Goal: Task Accomplishment & Management: Use online tool/utility

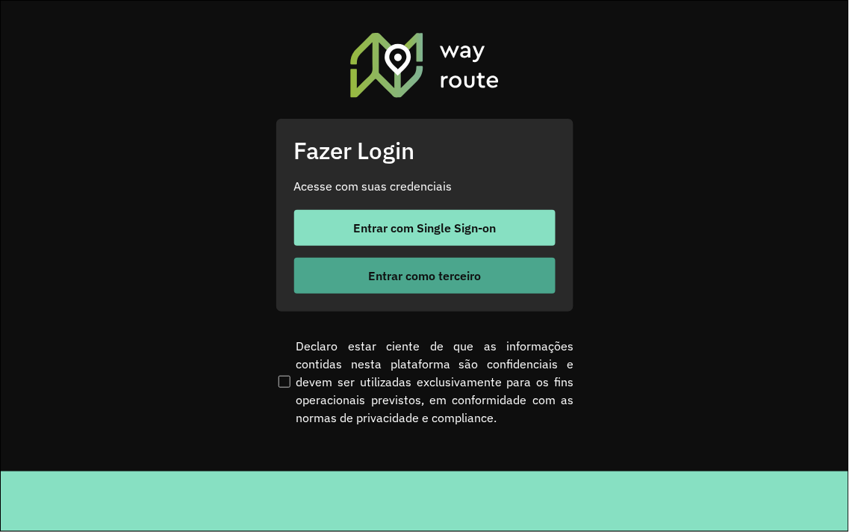
click at [352, 258] on button "Entrar como terceiro" at bounding box center [424, 276] width 261 height 36
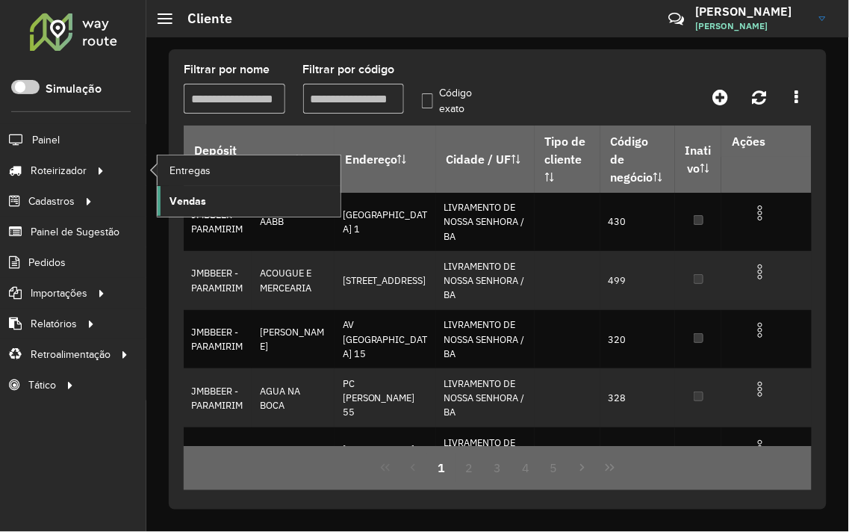
click at [199, 192] on link "Vendas" at bounding box center [249, 201] width 183 height 30
click at [176, 164] on span "Entregas" at bounding box center [191, 171] width 43 height 16
click at [199, 173] on span "Entregas" at bounding box center [191, 171] width 43 height 16
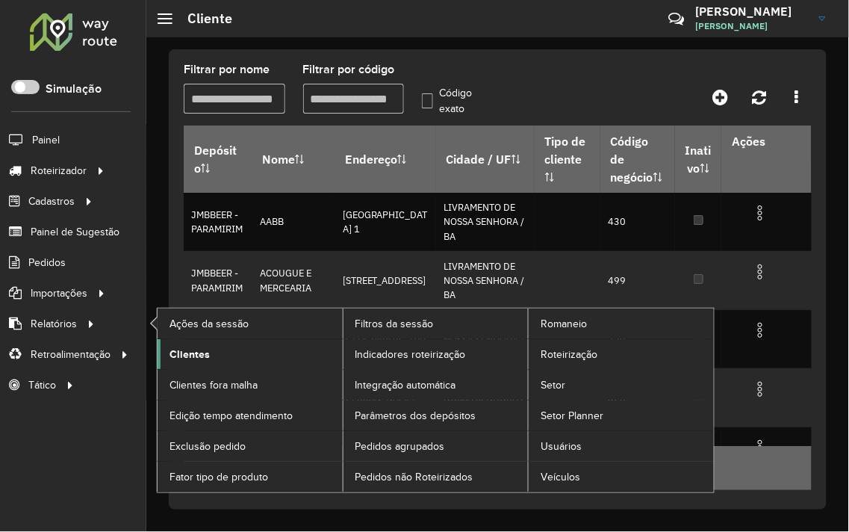
click at [182, 356] on span "Clientes" at bounding box center [190, 355] width 40 height 16
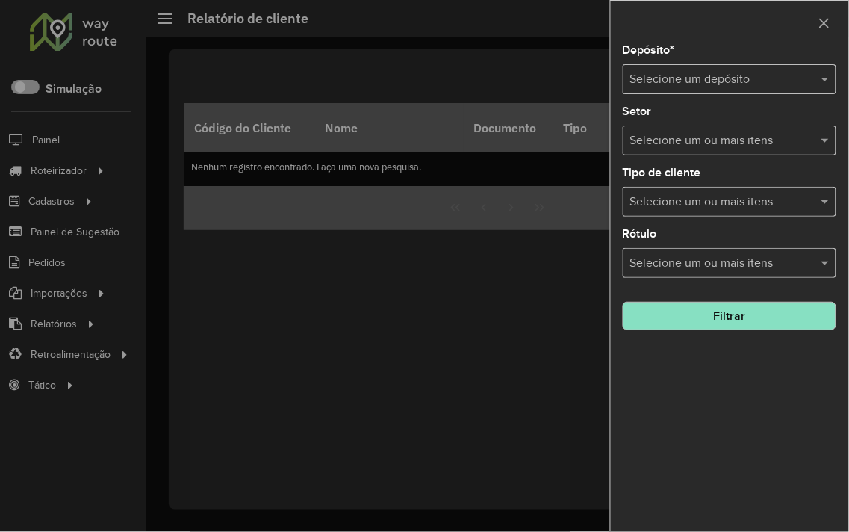
click at [709, 90] on div "Selecione um depósito" at bounding box center [730, 79] width 214 height 30
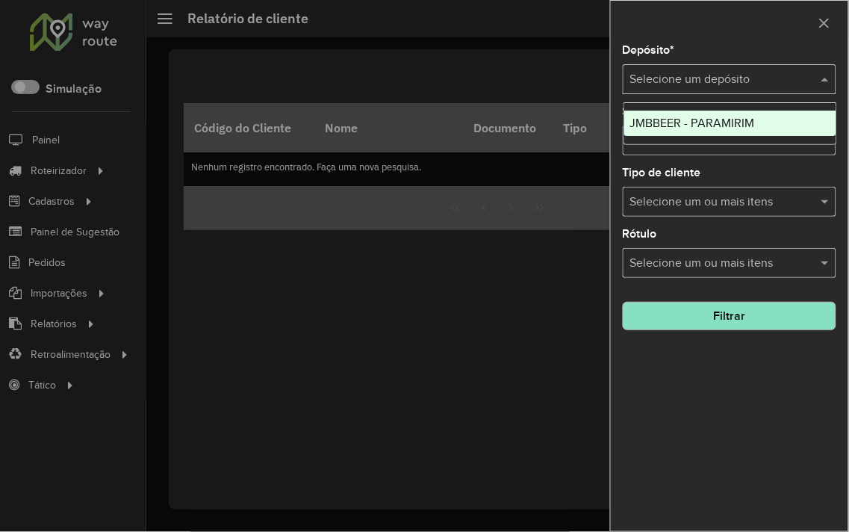
click at [709, 90] on div "Selecione um depósito" at bounding box center [730, 79] width 214 height 30
click at [389, 75] on div at bounding box center [424, 266] width 849 height 532
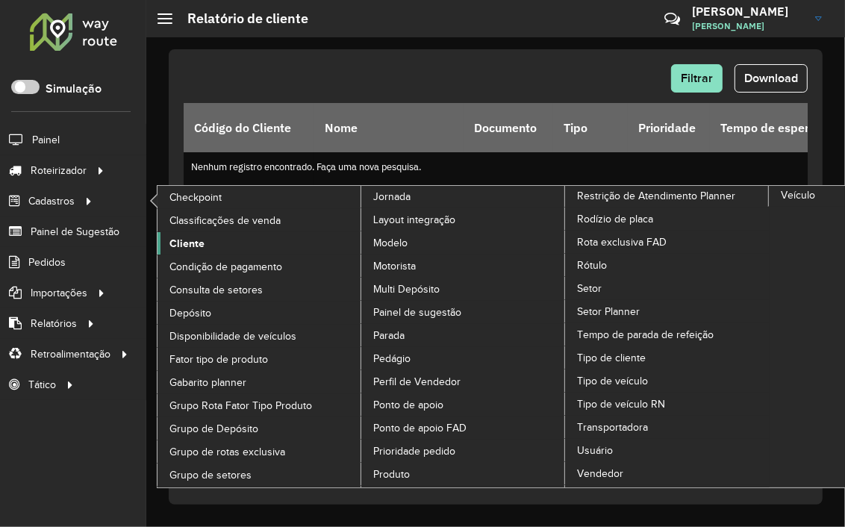
click at [191, 246] on span "Cliente" at bounding box center [187, 244] width 35 height 16
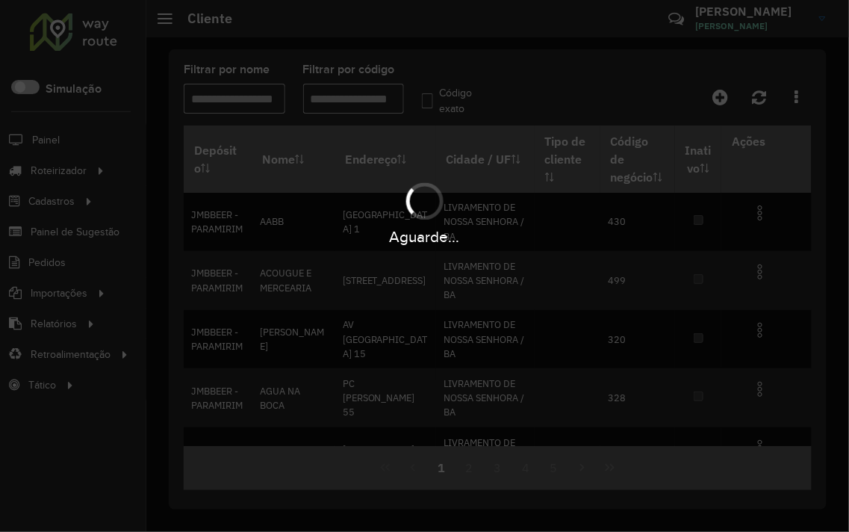
click at [344, 95] on div "Aguarde..." at bounding box center [424, 266] width 849 height 532
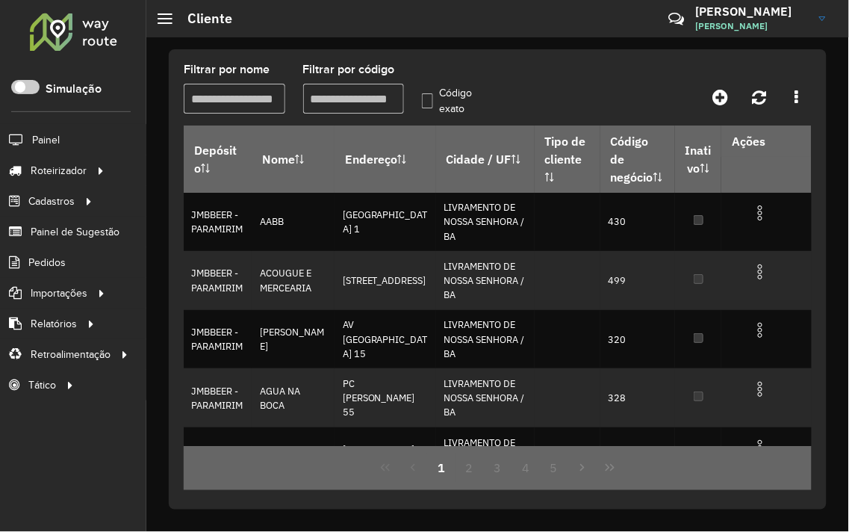
click at [252, 90] on input "Filtrar por nome" at bounding box center [235, 99] width 102 height 30
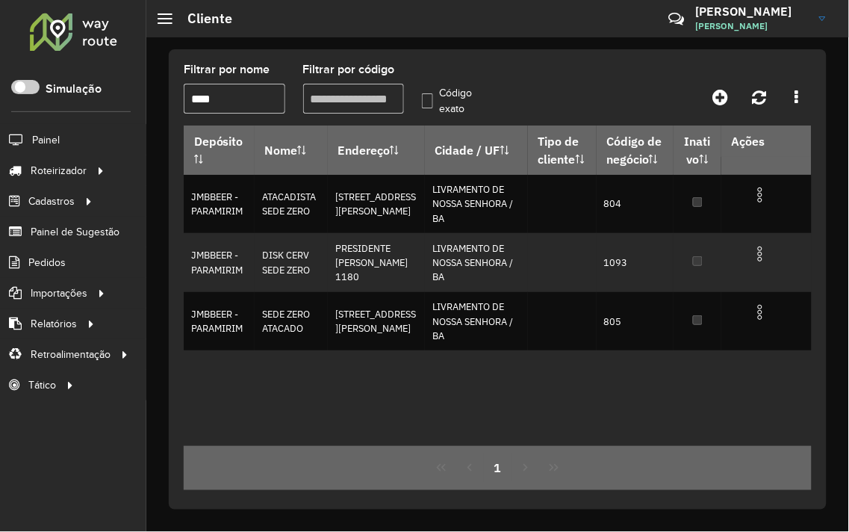
type input "****"
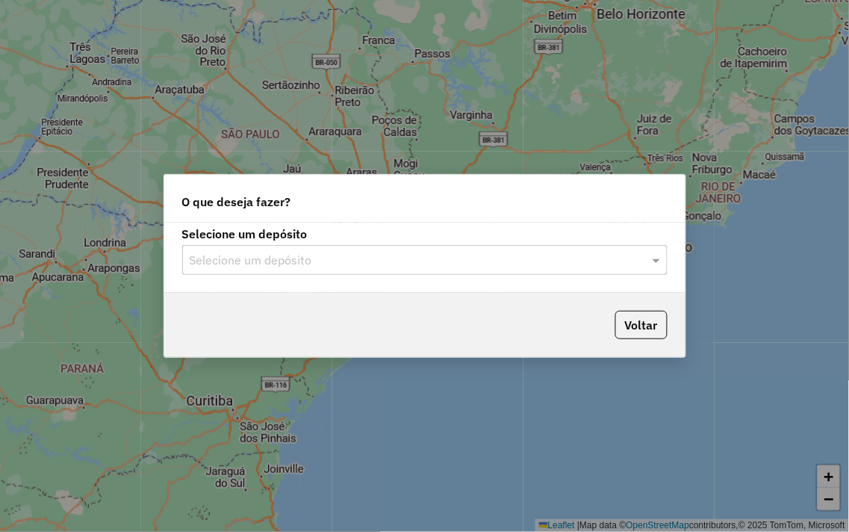
click at [264, 243] on div "Selecione um depósito Selecione um depósito" at bounding box center [424, 252] width 485 height 46
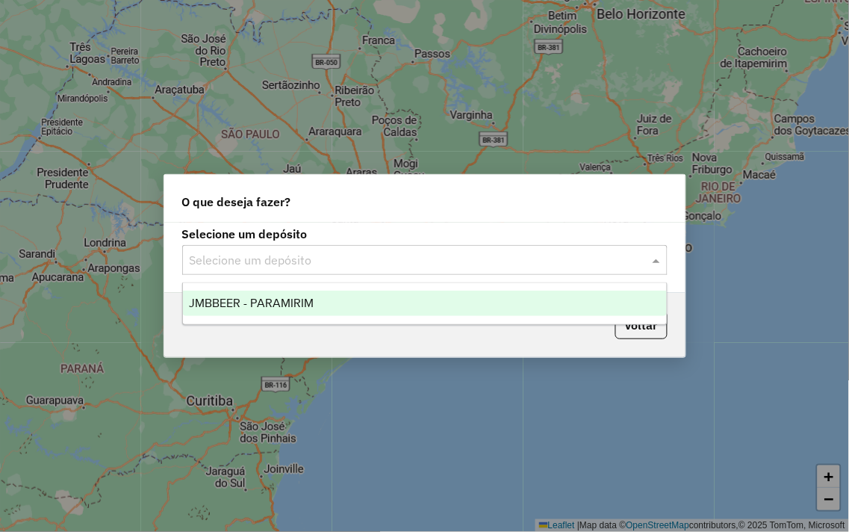
click at [284, 262] on input "text" at bounding box center [410, 261] width 441 height 18
click at [290, 308] on span "JMBBEER - PARAMIRIM" at bounding box center [251, 302] width 125 height 13
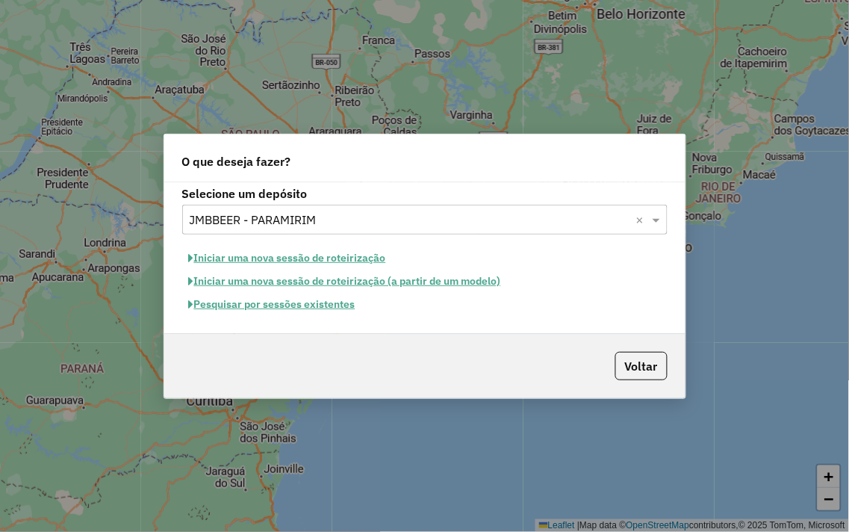
click at [292, 255] on button "Iniciar uma nova sessão de roteirização" at bounding box center [287, 257] width 211 height 23
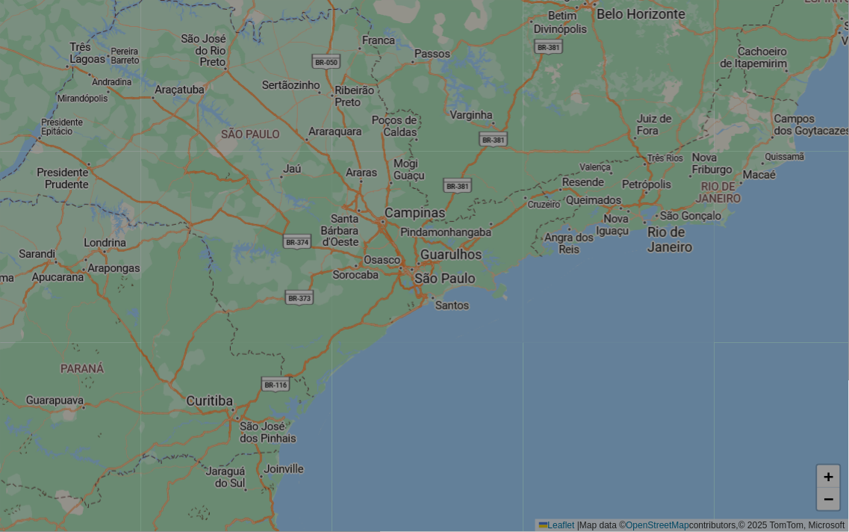
select select "*"
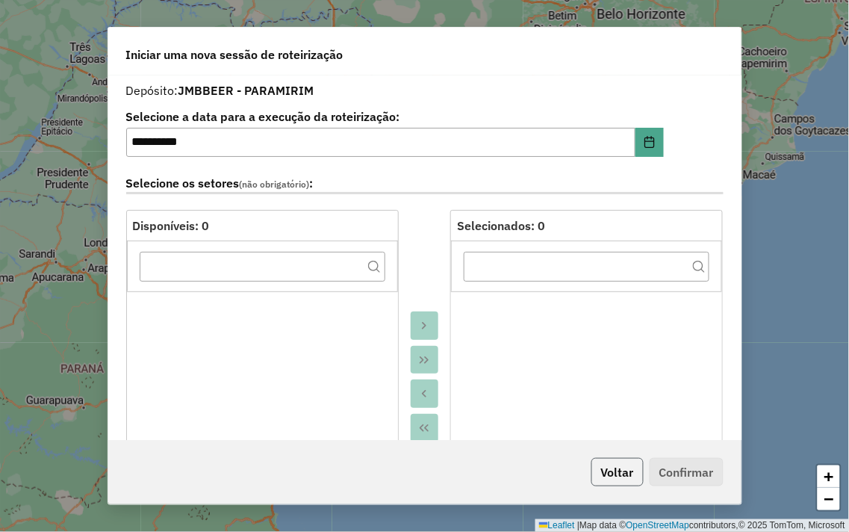
click at [606, 462] on button "Voltar" at bounding box center [617, 472] width 52 height 28
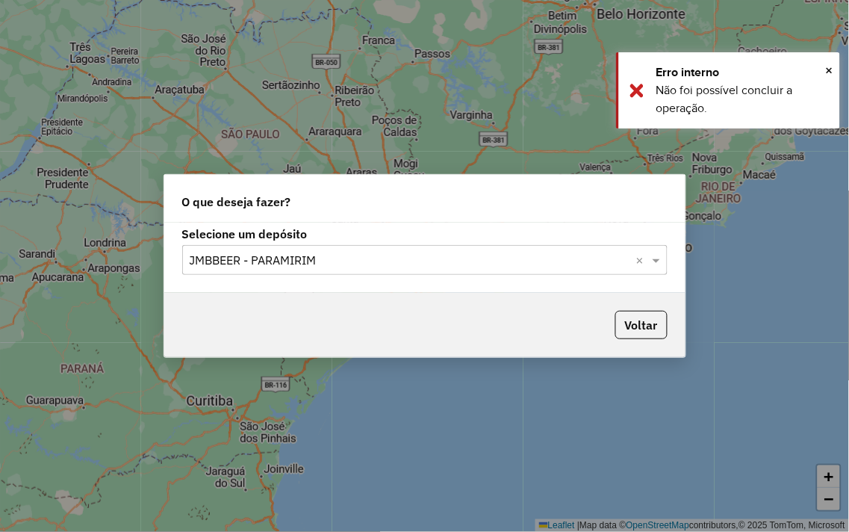
click at [262, 259] on input "text" at bounding box center [410, 261] width 441 height 18
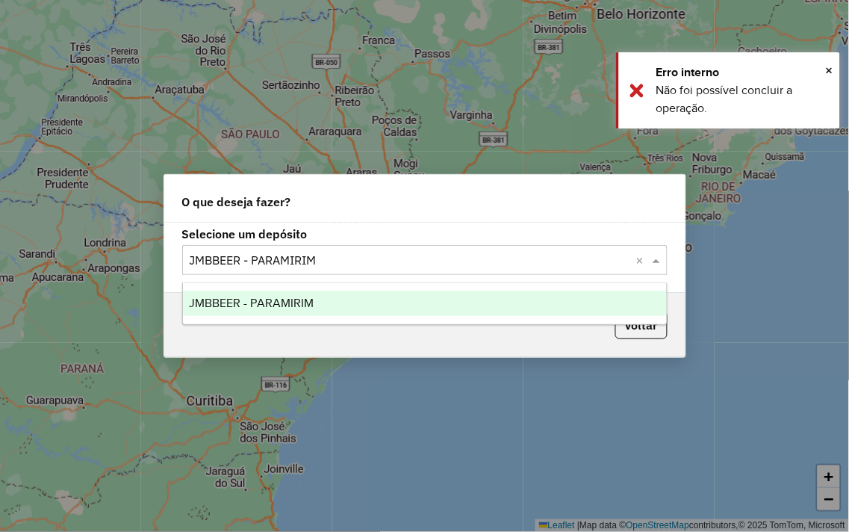
click at [269, 303] on span "JMBBEER - PARAMIRIM" at bounding box center [251, 302] width 125 height 13
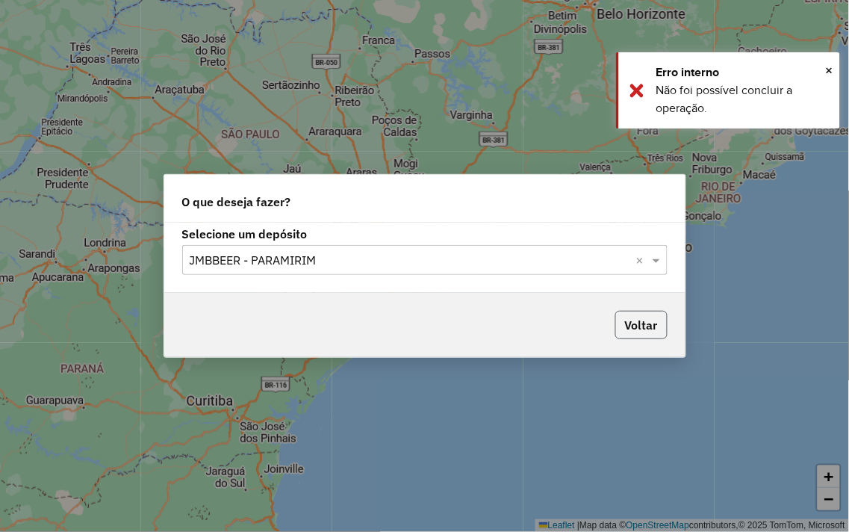
click at [644, 321] on button "Voltar" at bounding box center [641, 325] width 52 height 28
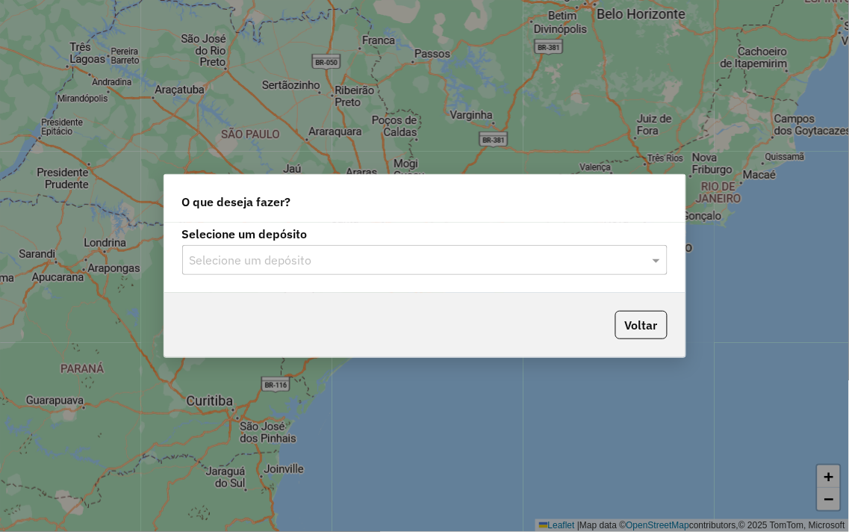
click at [264, 255] on input "text" at bounding box center [410, 261] width 441 height 18
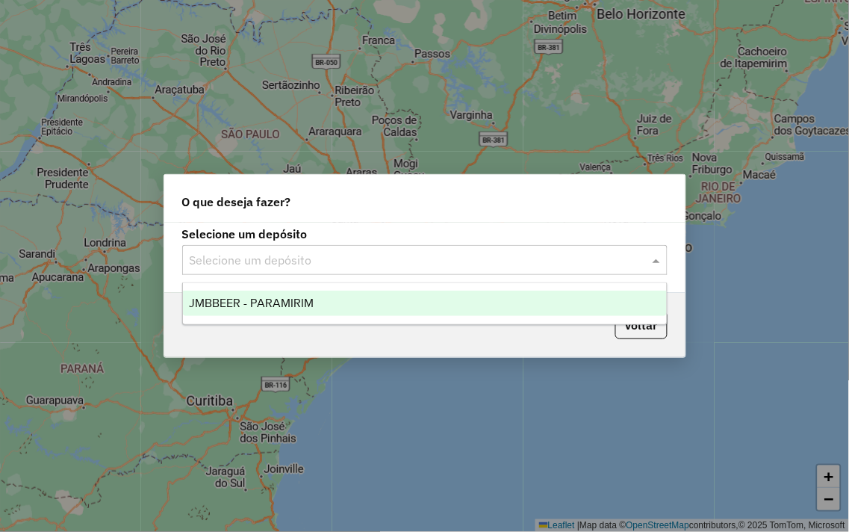
click at [293, 297] on span "JMBBEER - PARAMIRIM" at bounding box center [251, 302] width 125 height 13
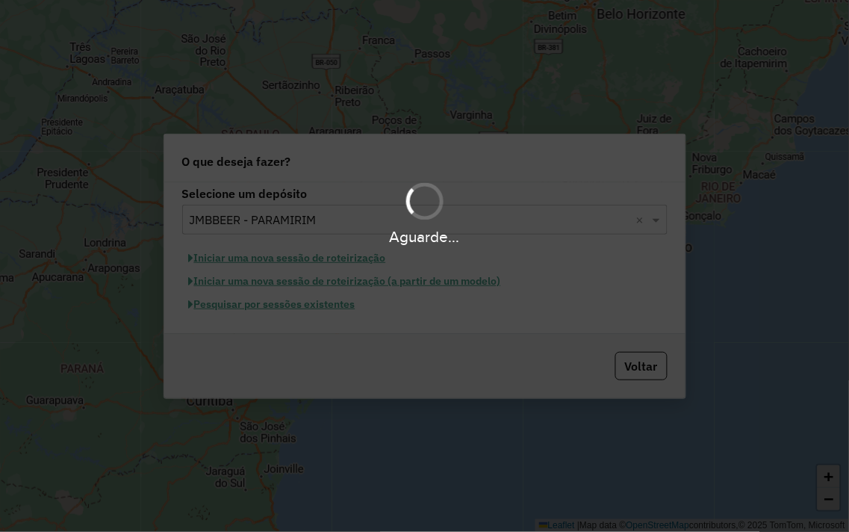
click at [278, 308] on div "Aguarde..." at bounding box center [424, 266] width 849 height 532
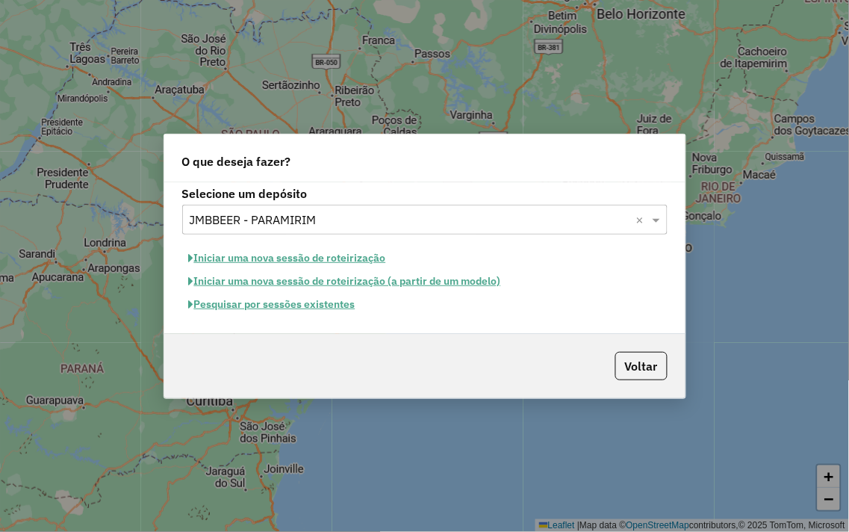
click at [274, 306] on button "Pesquisar por sessões existentes" at bounding box center [272, 304] width 180 height 23
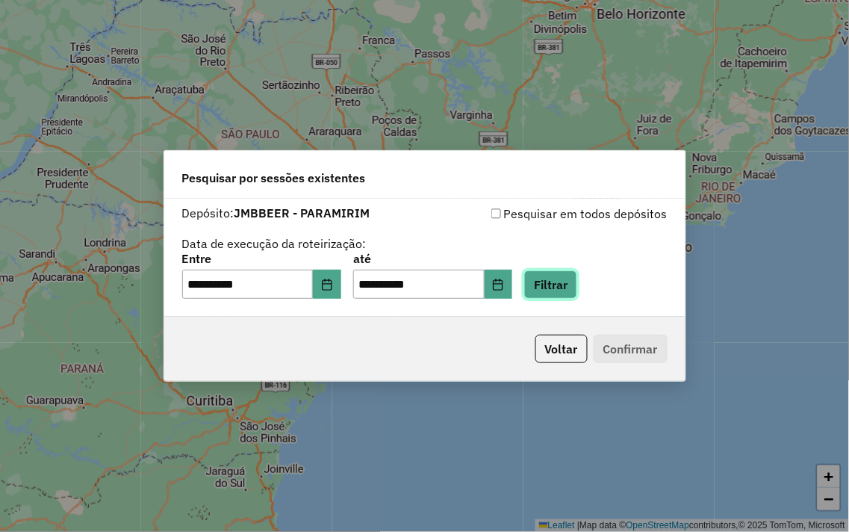
click at [577, 280] on button "Filtrar" at bounding box center [550, 284] width 53 height 28
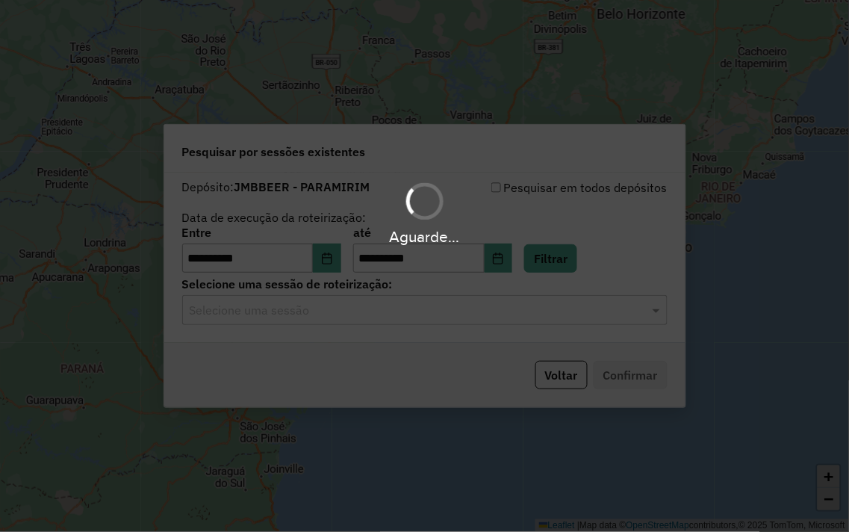
click at [524, 312] on input "text" at bounding box center [410, 311] width 441 height 18
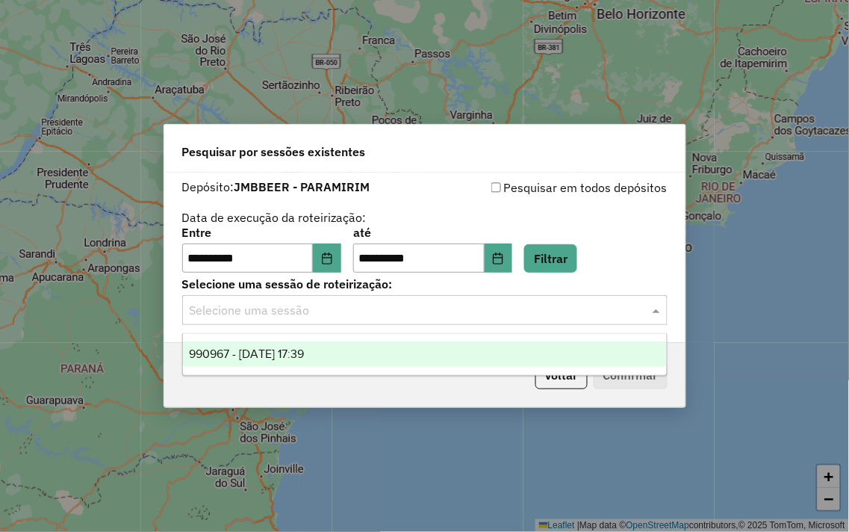
click at [431, 356] on div "990967 - 19/08/2025 17:39" at bounding box center [425, 353] width 484 height 25
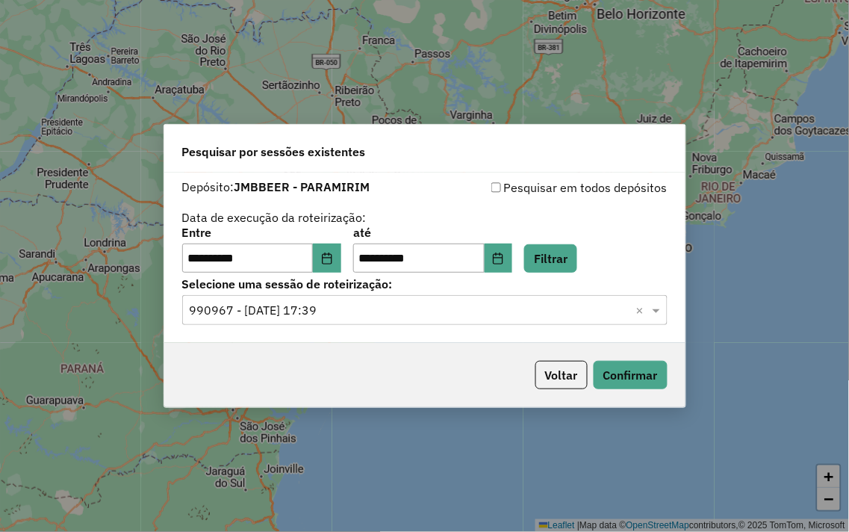
click at [637, 390] on div "Voltar Confirmar" at bounding box center [424, 375] width 521 height 64
click at [639, 376] on button "Confirmar" at bounding box center [631, 375] width 74 height 28
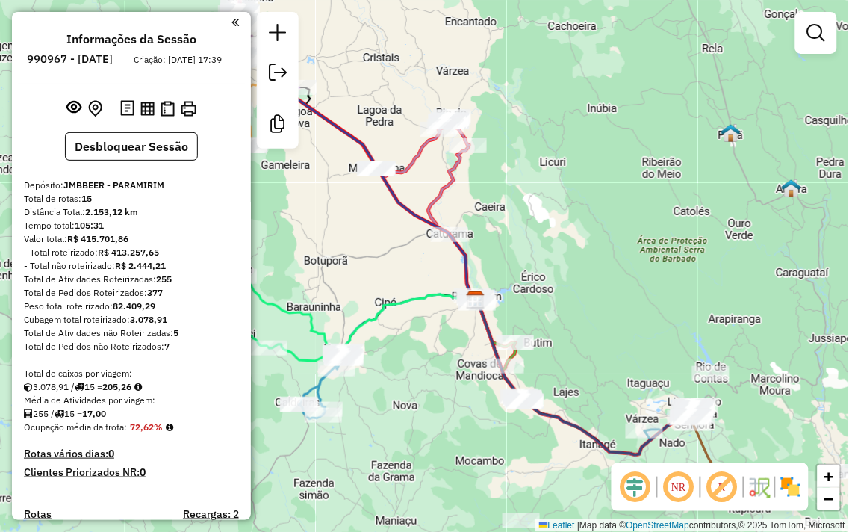
drag, startPoint x: 527, startPoint y: 211, endPoint x: 542, endPoint y: 224, distance: 20.2
click at [551, 225] on div "Janela de atendimento Grade de atendimento Capacidade Transportadoras Veículos …" at bounding box center [424, 266] width 849 height 532
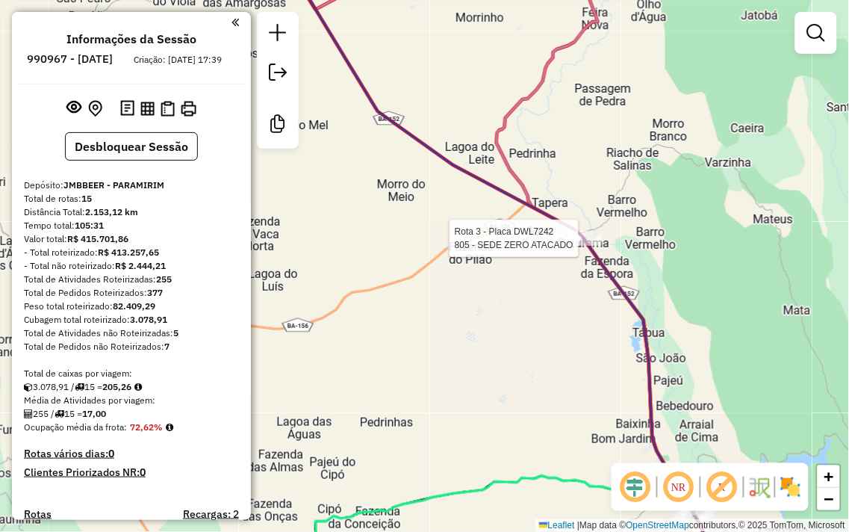
select select "**********"
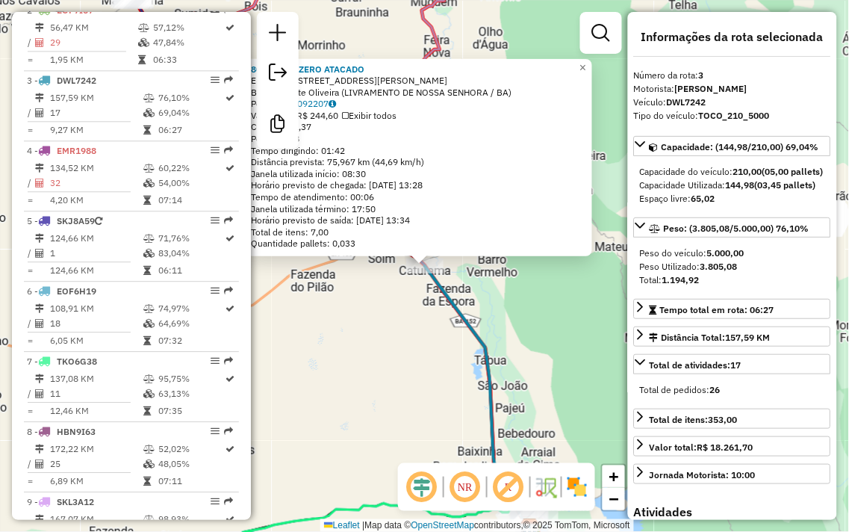
scroll to position [709, 0]
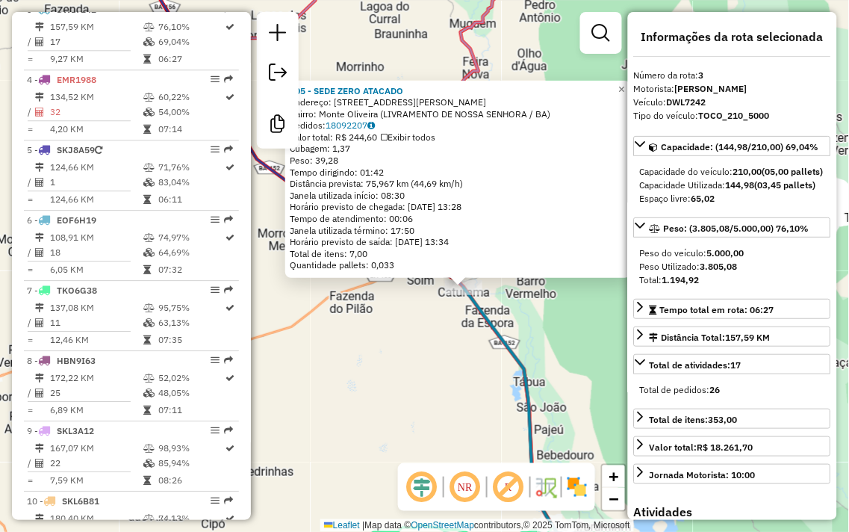
drag, startPoint x: 398, startPoint y: 318, endPoint x: 437, endPoint y: 340, distance: 44.5
click at [437, 340] on div "805 - SEDE ZERO ATACADO Endereço: AVENIDA PRESIDENTE VARGAS 1180 Bairro: Monte …" at bounding box center [424, 266] width 849 height 532
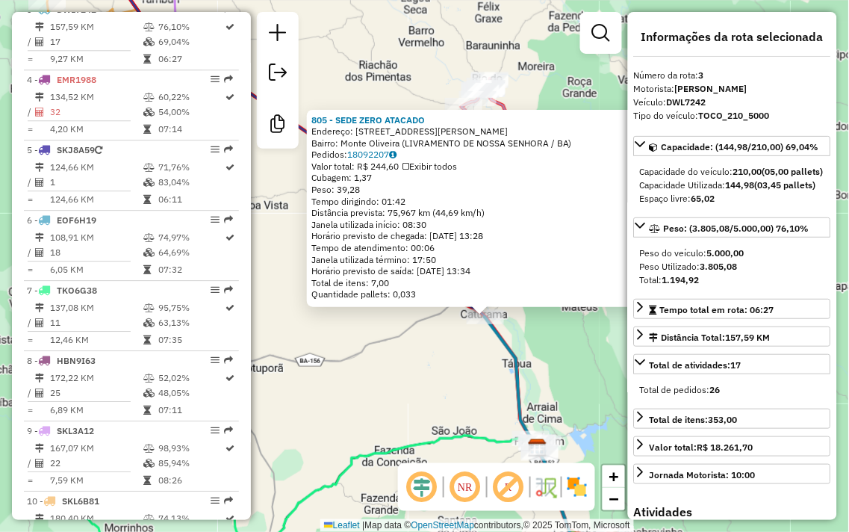
drag, startPoint x: 394, startPoint y: 372, endPoint x: 428, endPoint y: 375, distance: 34.5
click at [428, 375] on div "805 - SEDE ZERO ATACADO Endereço: AVENIDA PRESIDENTE VARGAS 1180 Bairro: Monte …" at bounding box center [424, 266] width 849 height 532
click at [534, 79] on div "805 - SEDE ZERO ATACADO Endereço: AVENIDA PRESIDENTE VARGAS 1180 Bairro: Monte …" at bounding box center [424, 266] width 849 height 532
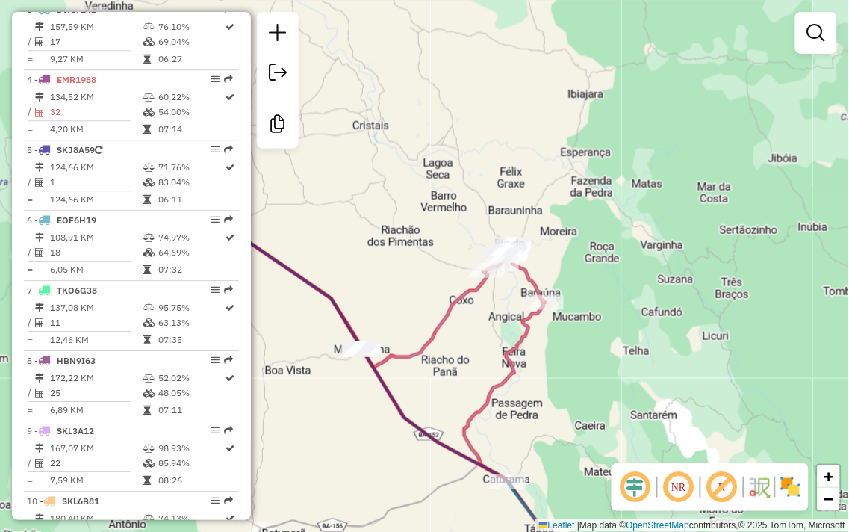
drag, startPoint x: 534, startPoint y: 79, endPoint x: 556, endPoint y: 244, distance: 166.6
click at [556, 244] on div "Janela de atendimento Grade de atendimento Capacidade Transportadoras Veículos …" at bounding box center [424, 266] width 849 height 532
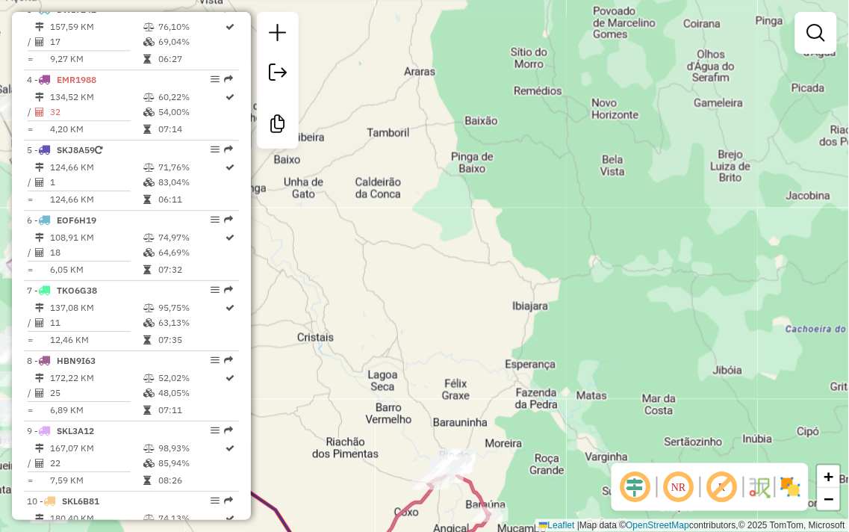
drag, startPoint x: 548, startPoint y: 160, endPoint x: 493, endPoint y: 372, distance: 219.2
click at [493, 372] on div "Janela de atendimento Grade de atendimento Capacidade Transportadoras Veículos …" at bounding box center [424, 266] width 849 height 532
